Goal: Task Accomplishment & Management: Use online tool/utility

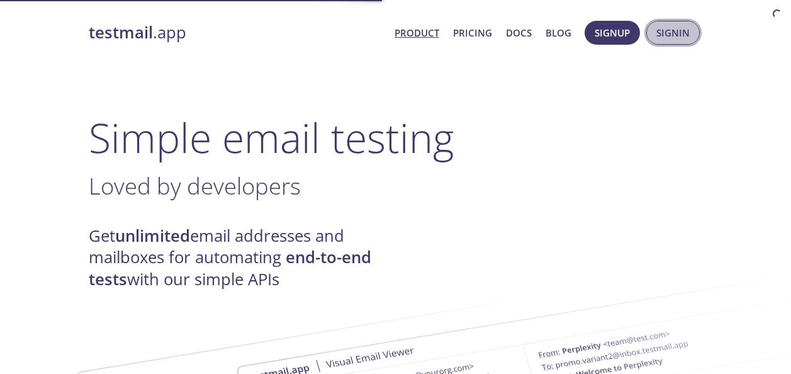
click at [667, 32] on span "Signin" at bounding box center [673, 33] width 33 height 16
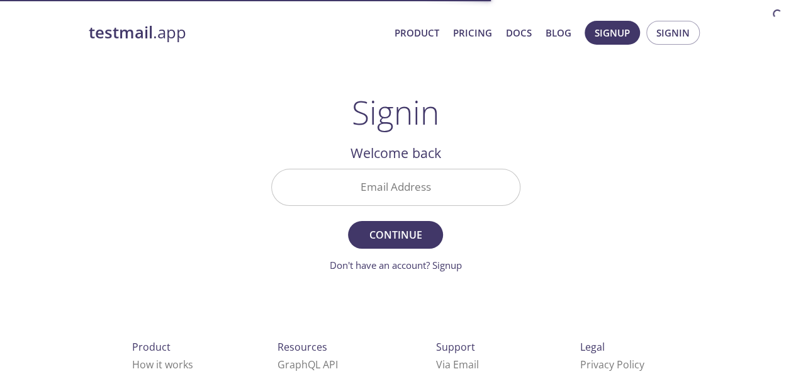
click at [381, 196] on input "Email Address" at bounding box center [396, 187] width 248 height 36
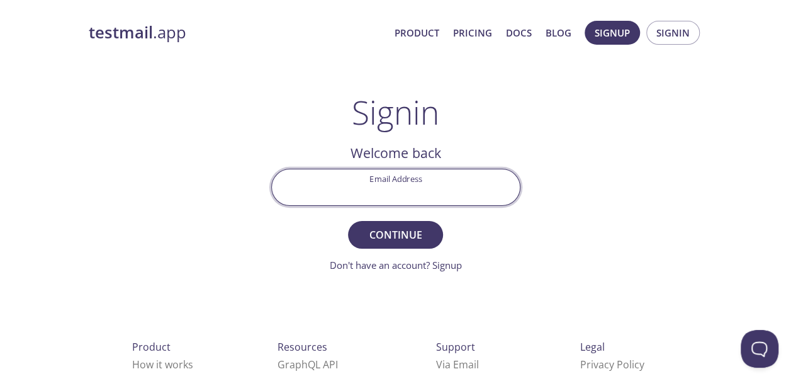
type input "[EMAIL_ADDRESS][DOMAIN_NAME]"
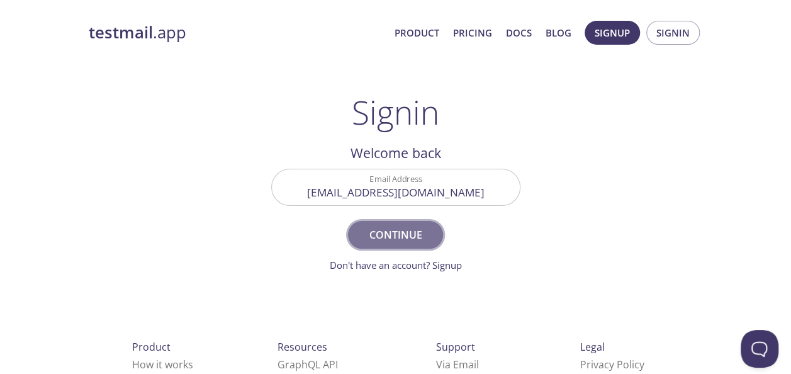
click at [409, 244] on button "Continue" at bounding box center [395, 235] width 94 height 28
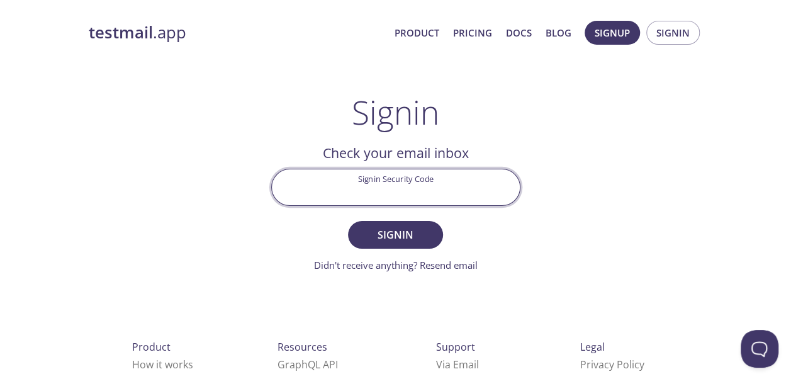
click at [459, 195] on input "Signin Security Code" at bounding box center [396, 187] width 248 height 36
paste input "67D8HBQ"
type input "67D8HBQ"
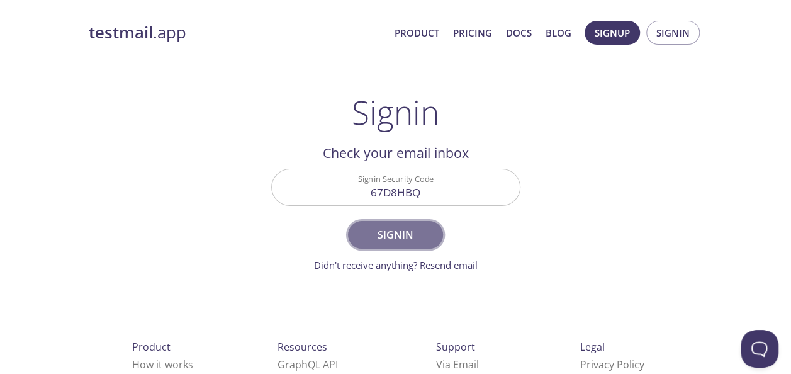
click at [405, 227] on span "Signin" at bounding box center [395, 235] width 67 height 18
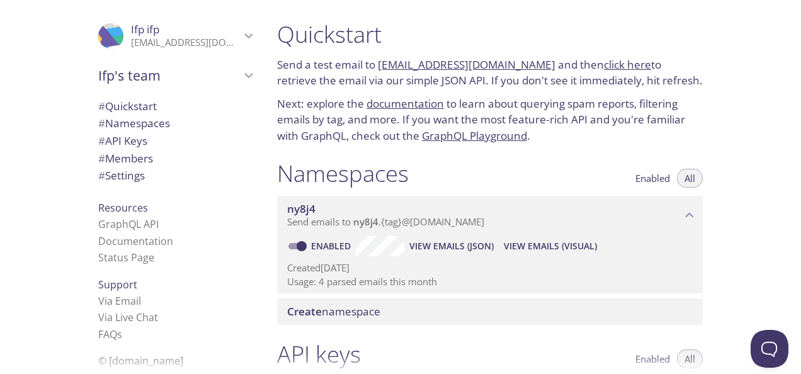
drag, startPoint x: 378, startPoint y: 65, endPoint x: 529, endPoint y: 60, distance: 151.2
click at [529, 60] on p "Send a test email to [EMAIL_ADDRESS][DOMAIN_NAME] and then click here to retrie…" at bounding box center [490, 73] width 426 height 32
copy link "[EMAIL_ADDRESS][DOMAIN_NAME]"
click at [437, 243] on span "View Emails (JSON)" at bounding box center [451, 246] width 84 height 15
